Goal: Task Accomplishment & Management: Complete application form

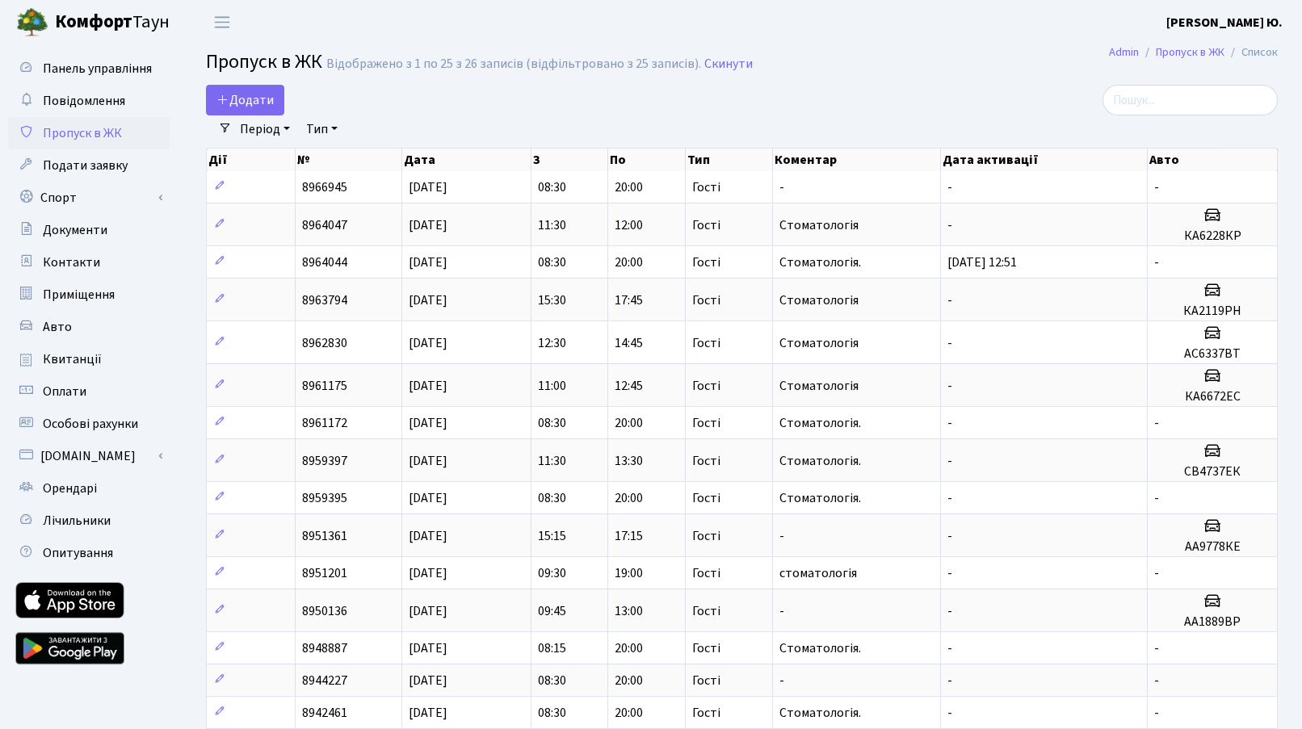
select select "25"
click at [259, 96] on span "Додати" at bounding box center [244, 100] width 57 height 18
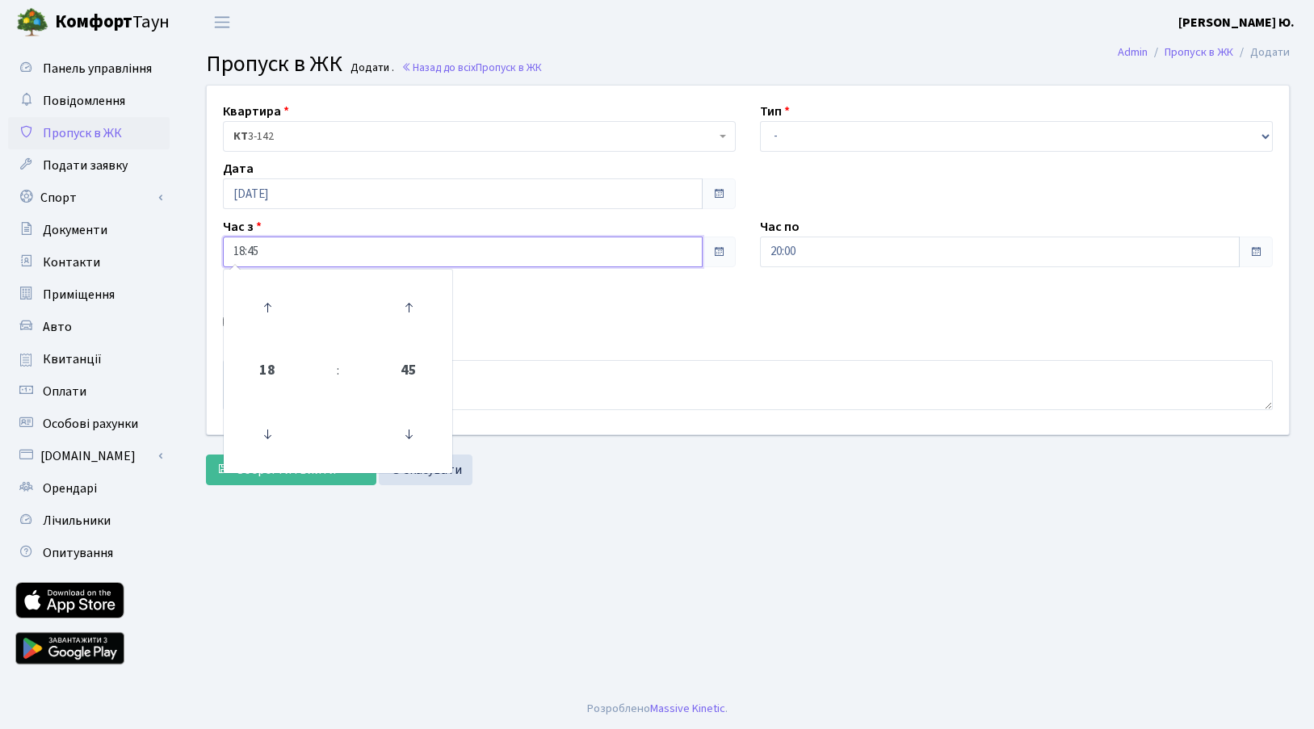
drag, startPoint x: 304, startPoint y: 251, endPoint x: 230, endPoint y: 260, distance: 74.8
click at [230, 260] on input "18:45" at bounding box center [463, 252] width 480 height 31
type input "13:00"
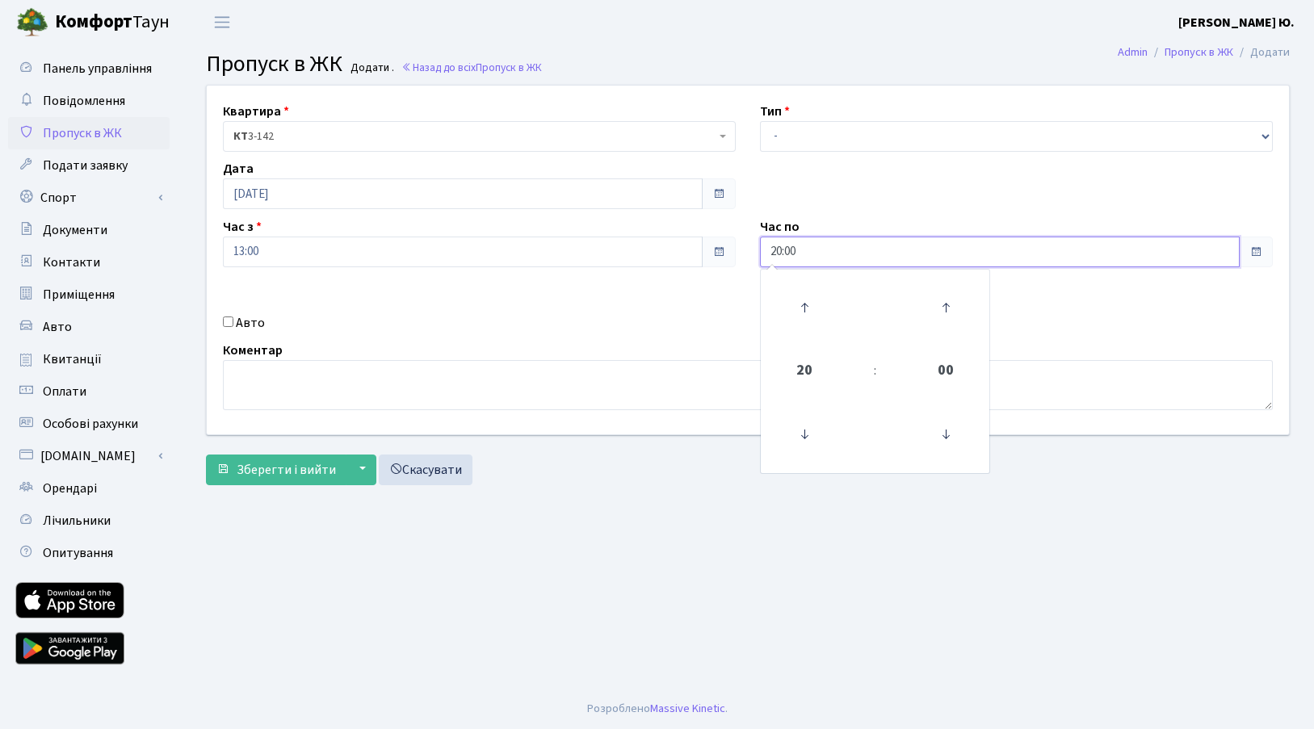
drag, startPoint x: 815, startPoint y: 250, endPoint x: 762, endPoint y: 250, distance: 53.3
click at [762, 250] on input "20:00" at bounding box center [1000, 252] width 480 height 31
type input "15:00"
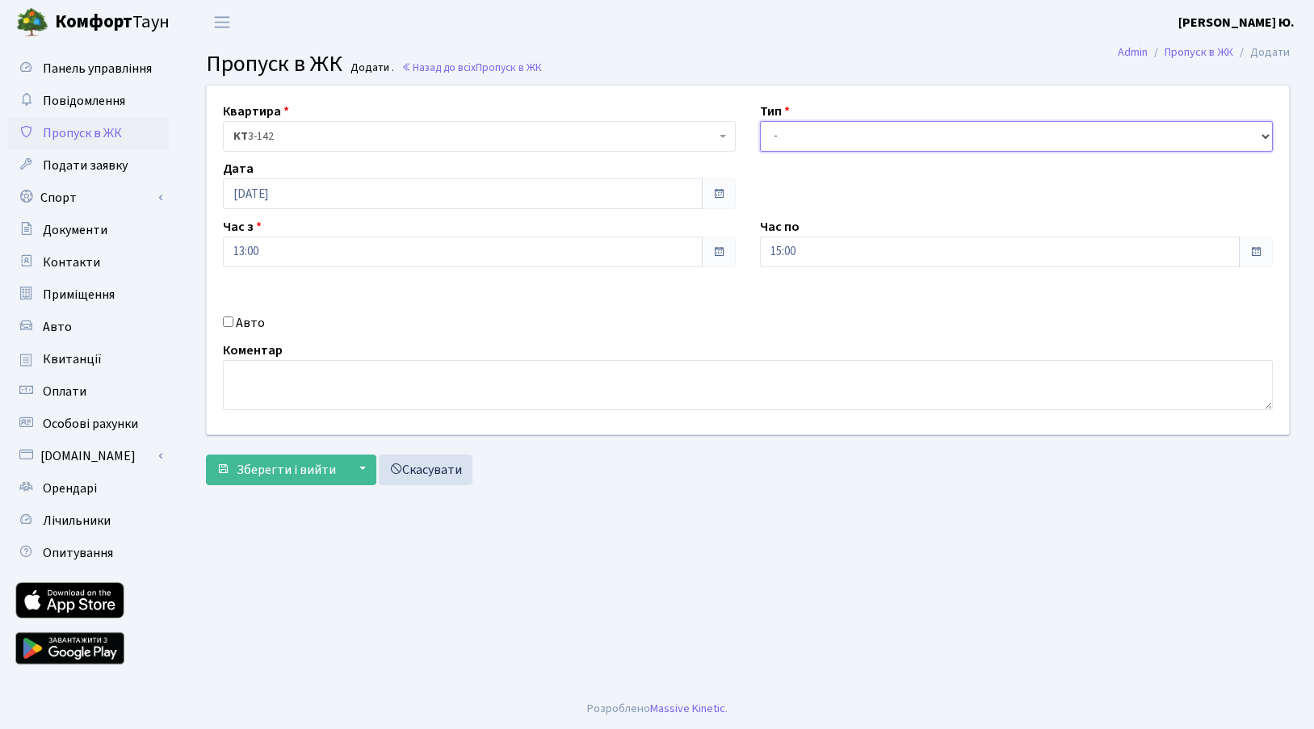
click at [813, 147] on select "- Доставка Таксі Гості Сервіс" at bounding box center [1016, 136] width 513 height 31
select select "3"
click at [760, 121] on select "- Доставка Таксі Гості Сервіс" at bounding box center [1016, 136] width 513 height 31
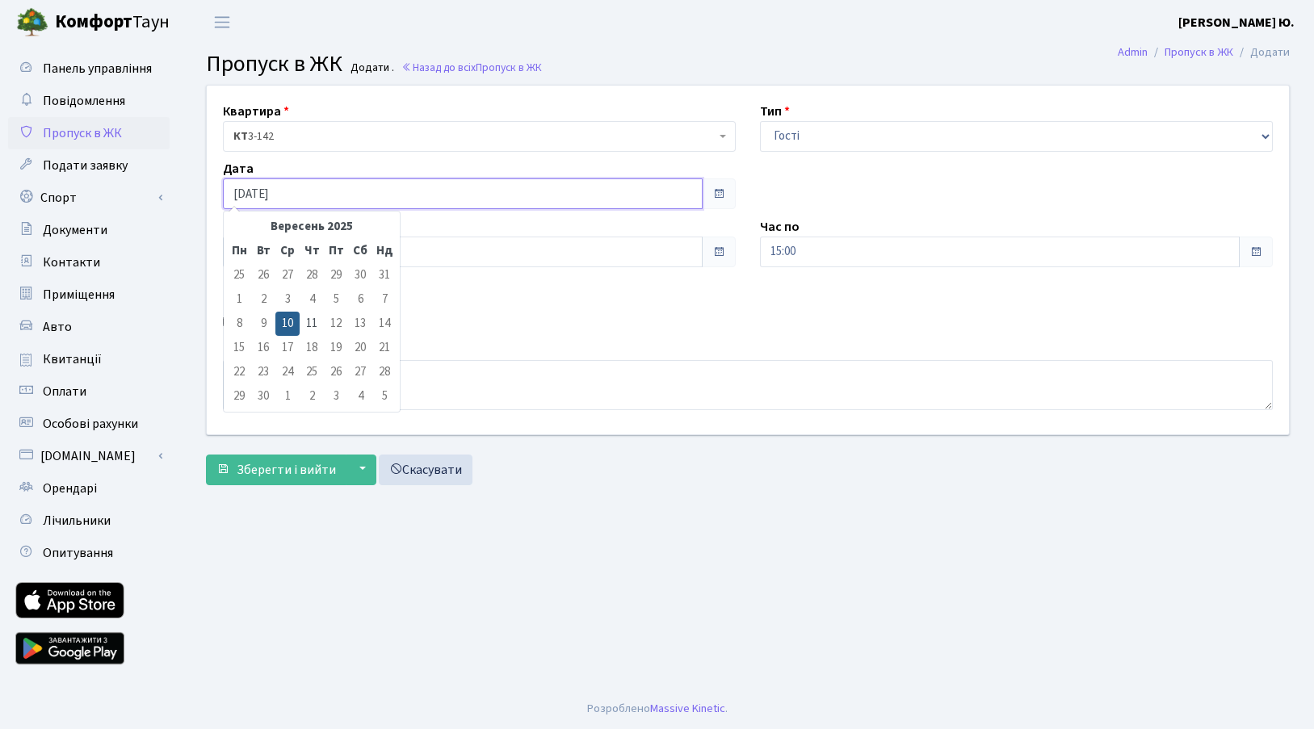
click at [360, 194] on input "[DATE]" at bounding box center [463, 193] width 480 height 31
click at [313, 316] on td "11" at bounding box center [312, 324] width 24 height 24
type input "[DATE]"
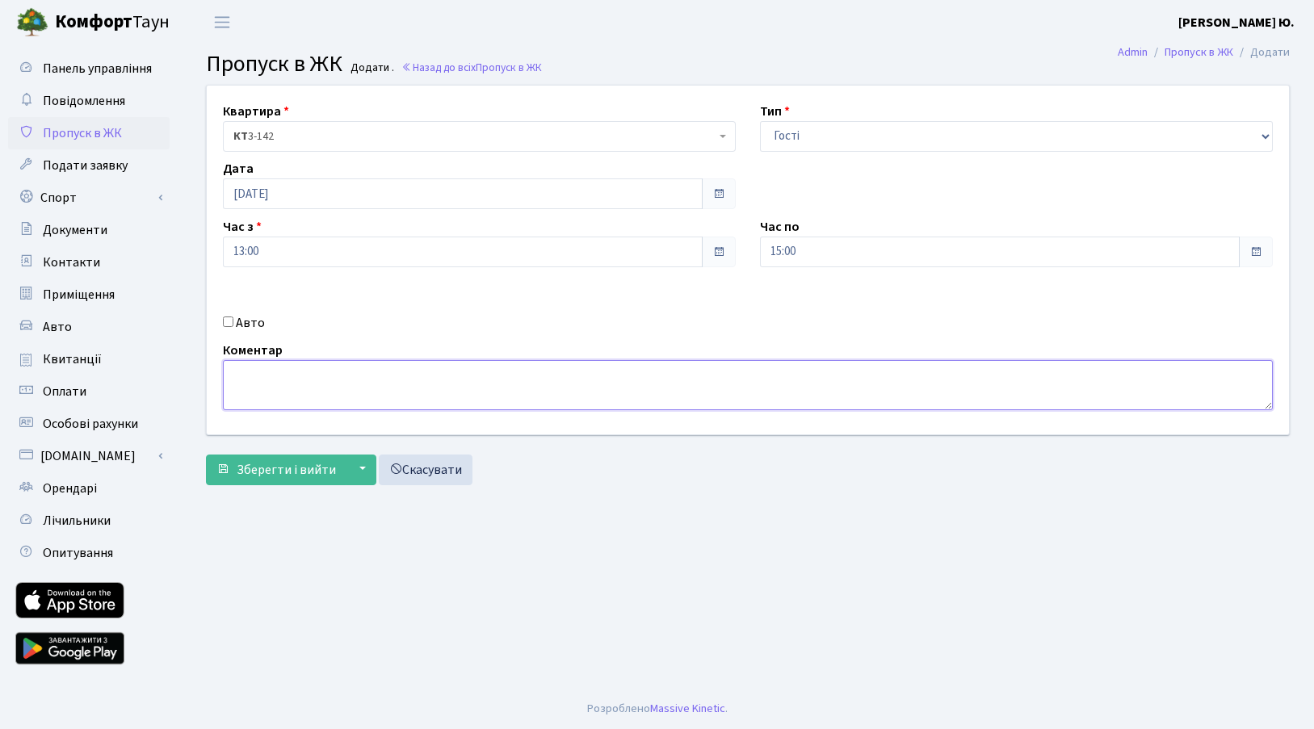
click at [385, 376] on textarea at bounding box center [748, 385] width 1050 height 50
type textarea "стоматологія"
click at [240, 319] on label "Авто" at bounding box center [250, 322] width 29 height 19
click at [233, 319] on input "Авто" at bounding box center [228, 322] width 10 height 10
checkbox input "true"
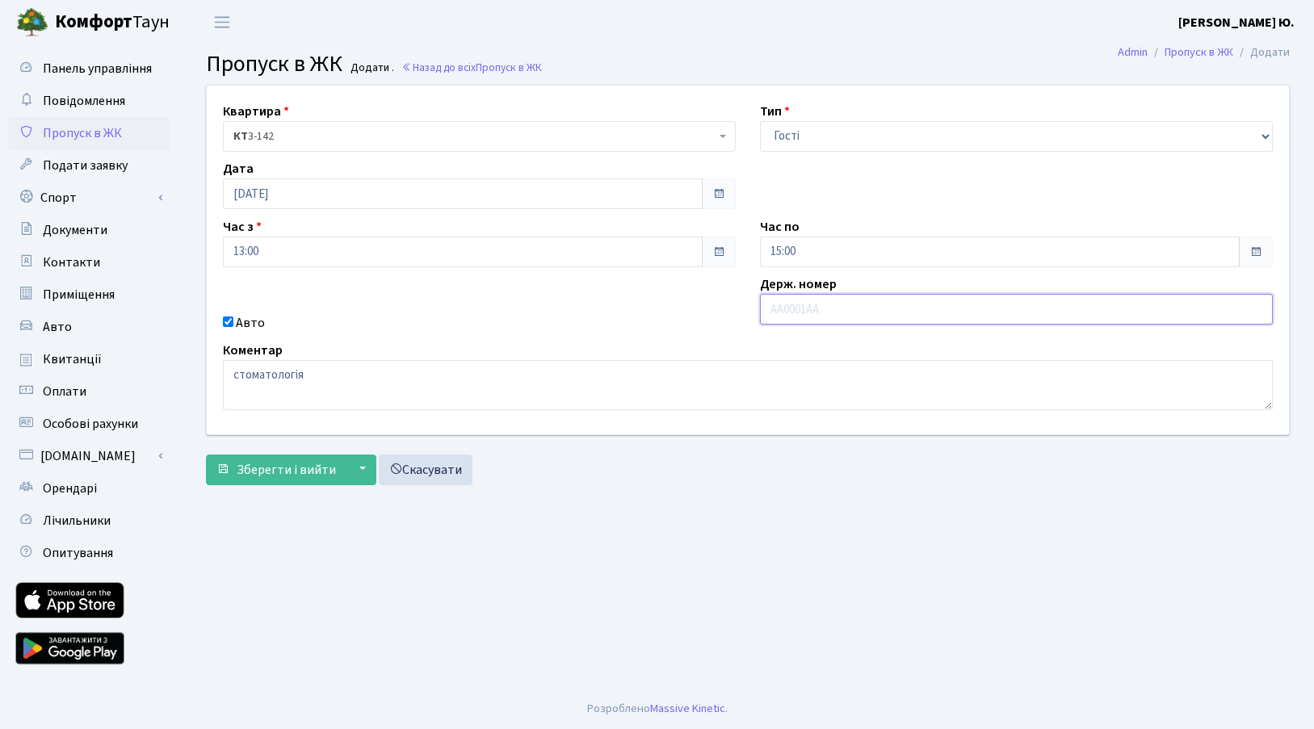
click at [801, 306] on input "text" at bounding box center [1016, 309] width 513 height 31
paste input "KA0786K"
click at [772, 304] on input "KA0786K" at bounding box center [1016, 309] width 513 height 31
click at [829, 317] on input "KA0786K" at bounding box center [1016, 309] width 513 height 31
type input "KA0786K"
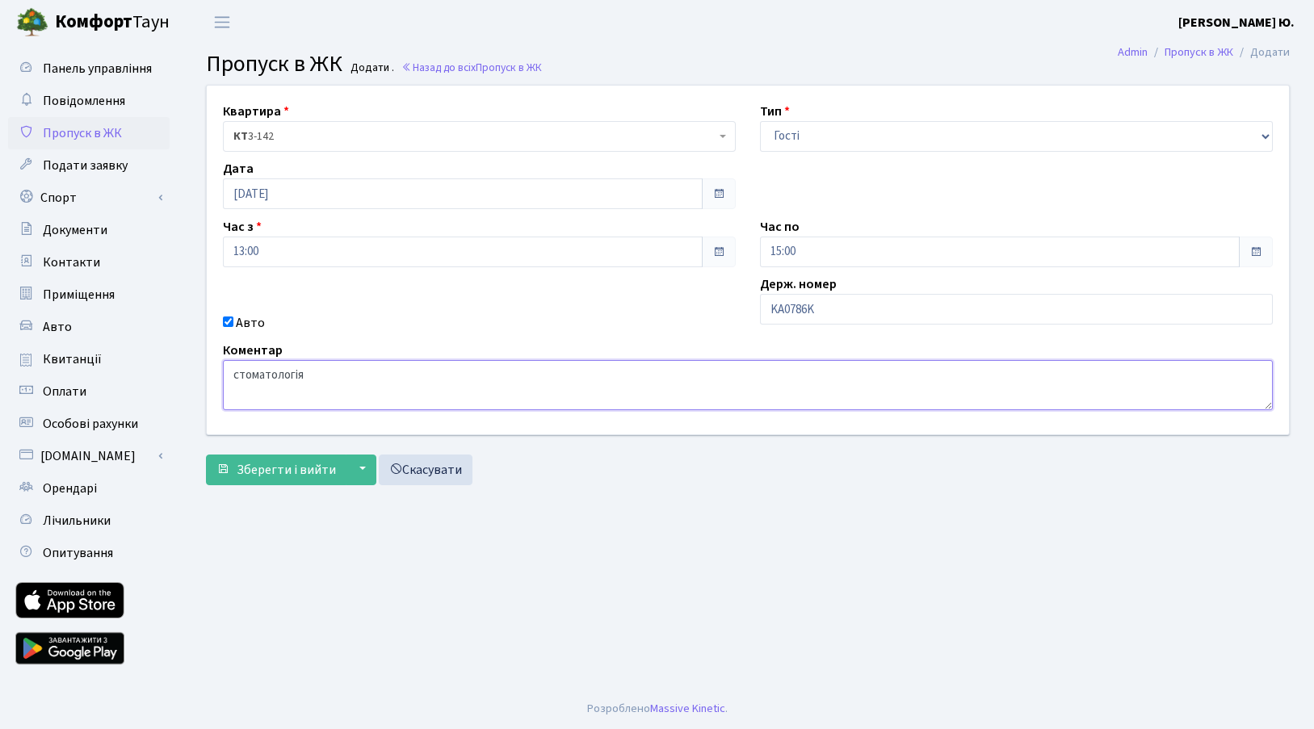
click at [1039, 394] on textarea "стоматологія" at bounding box center [748, 385] width 1050 height 50
drag, startPoint x: 833, startPoint y: 310, endPoint x: 753, endPoint y: 306, distance: 79.2
click at [753, 306] on div "Держ. номер KA0786K" at bounding box center [1016, 304] width 537 height 58
paste input "KA0786KI"
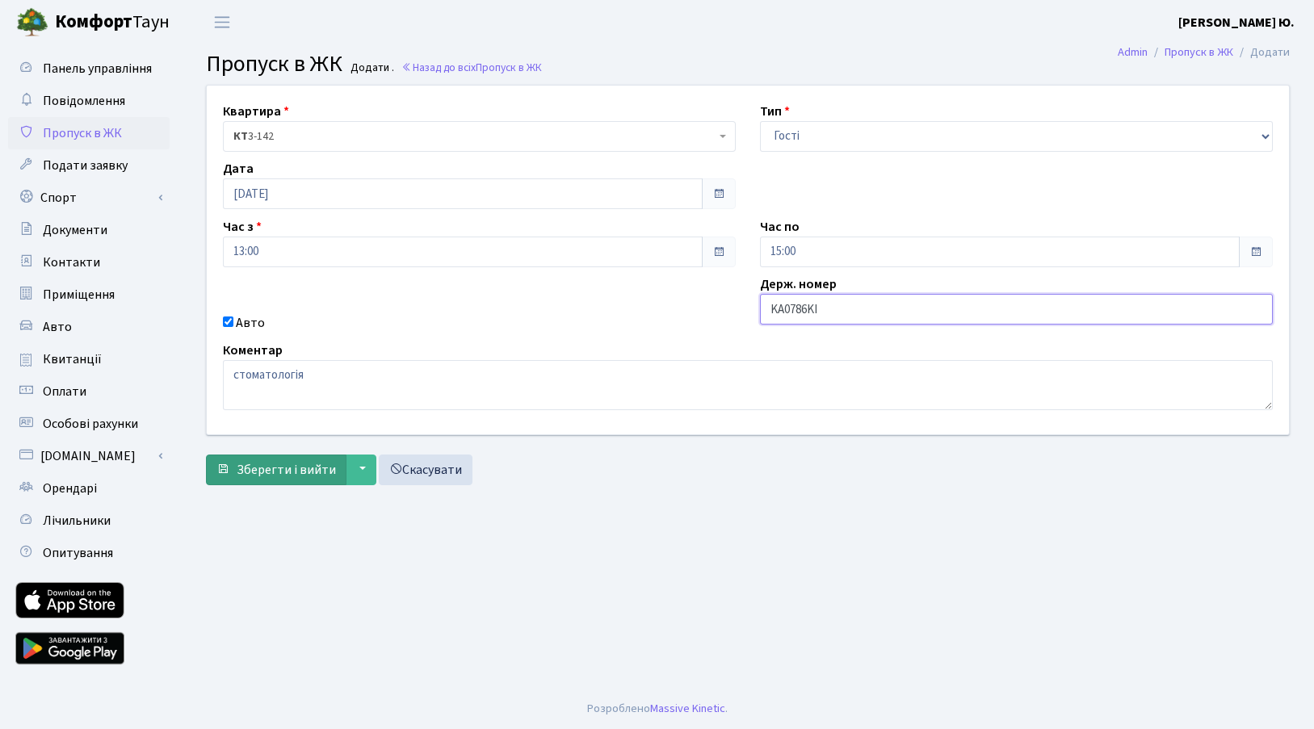
type input "KA0786KI"
click at [271, 476] on span "Зберегти і вийти" at bounding box center [286, 470] width 99 height 18
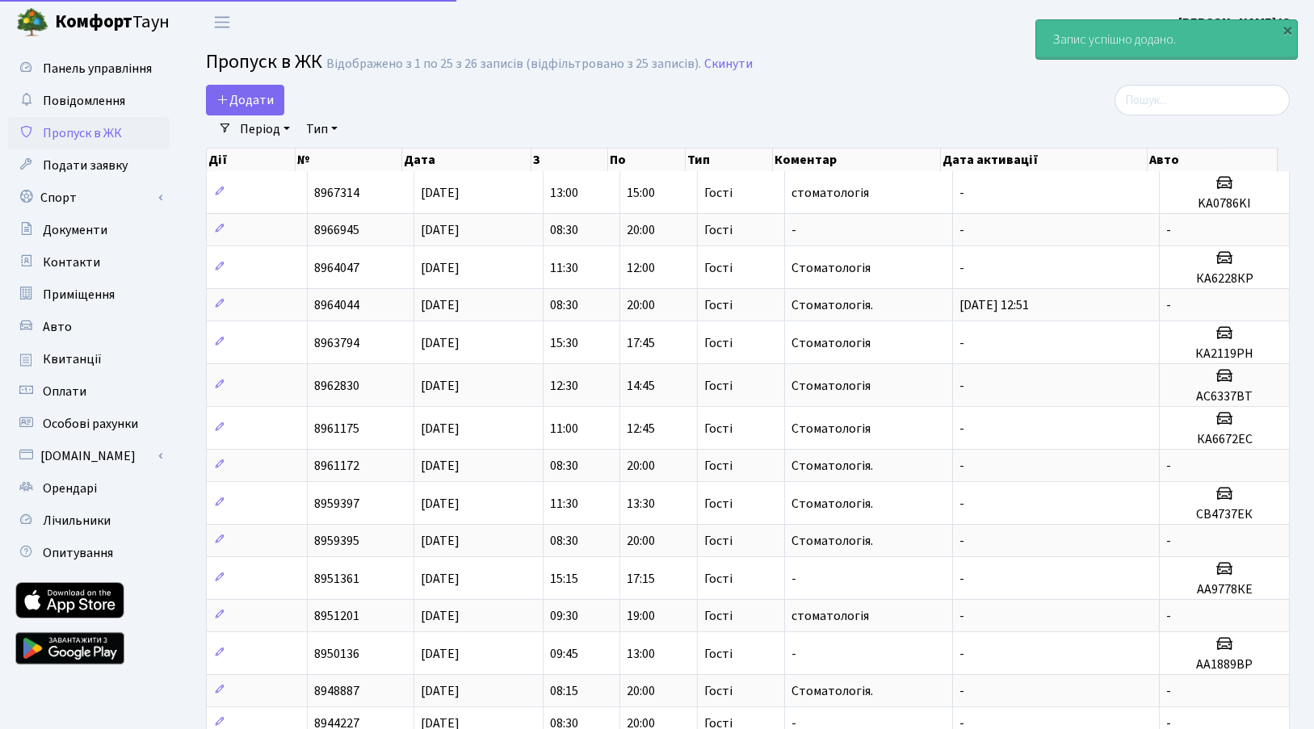
select select "25"
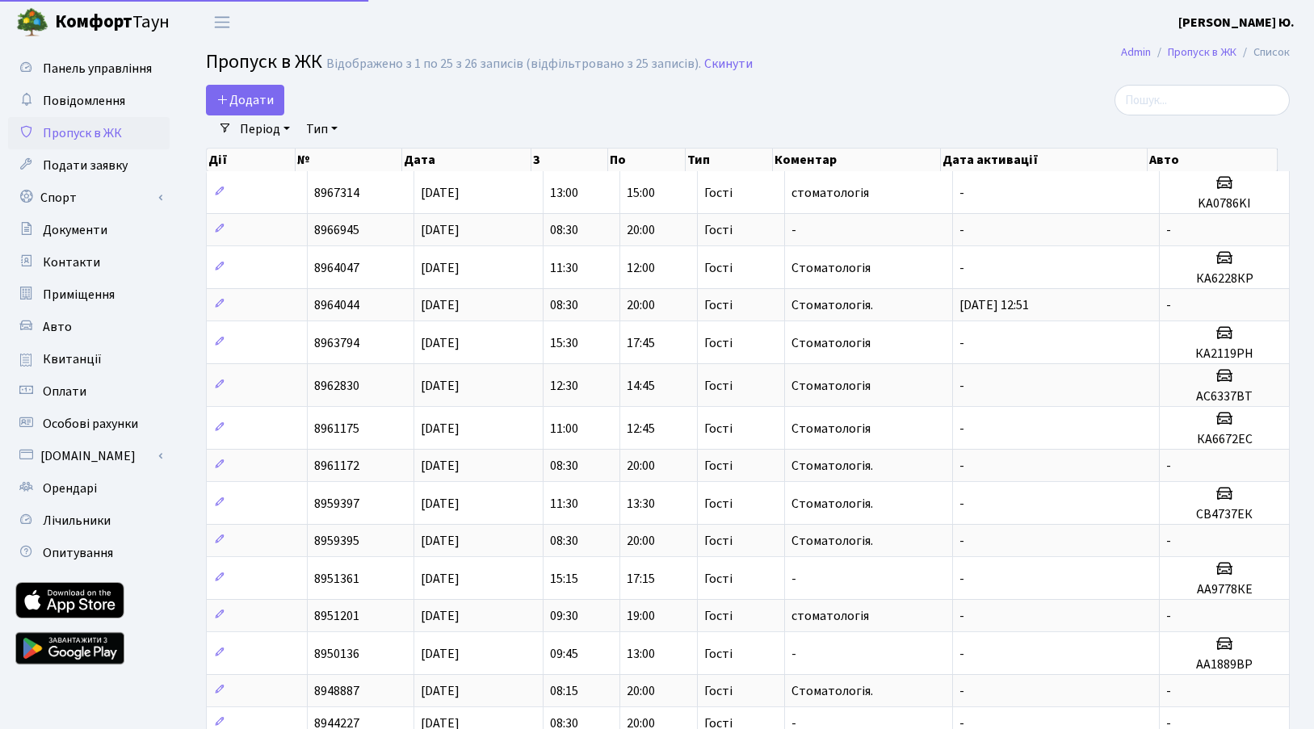
select select "25"
